Goal: Information Seeking & Learning: Find specific fact

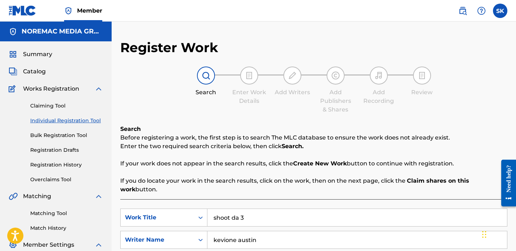
click at [38, 71] on span "Catalog" at bounding box center [34, 71] width 23 height 9
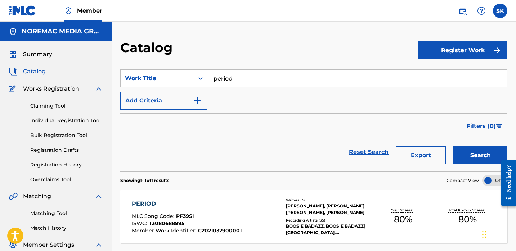
click at [275, 53] on div "Catalog" at bounding box center [269, 50] width 298 height 21
click at [258, 73] on input "period" at bounding box center [356, 78] width 299 height 17
click at [453, 146] on button "Search" at bounding box center [480, 155] width 54 height 18
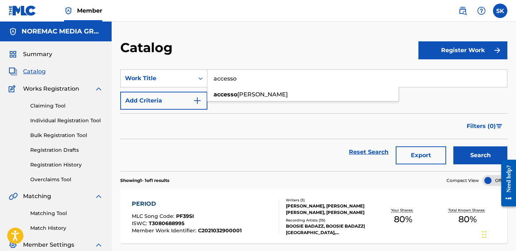
click at [453, 146] on button "Search" at bounding box center [480, 155] width 54 height 18
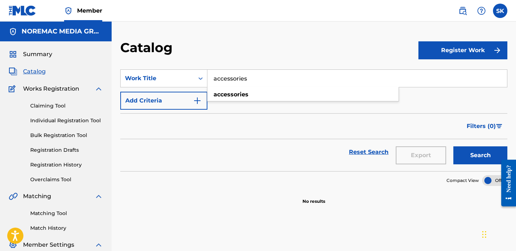
type input "accessories"
click at [453, 146] on button "Search" at bounding box center [480, 155] width 54 height 18
